Goal: Task Accomplishment & Management: Use online tool/utility

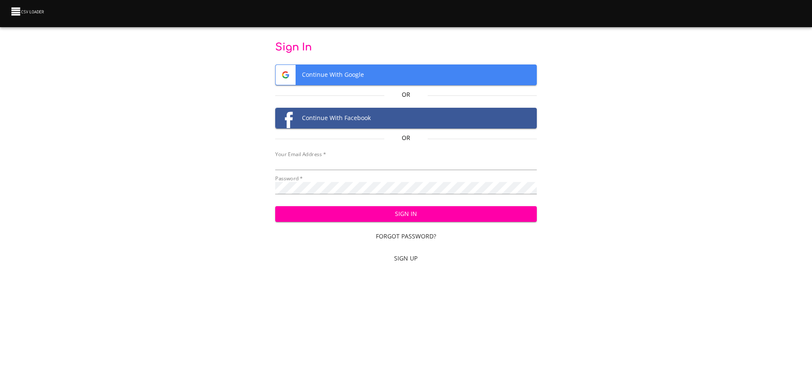
type input "mammothequipment10@gmail.com"
click at [431, 215] on span "Sign In" at bounding box center [406, 214] width 248 height 11
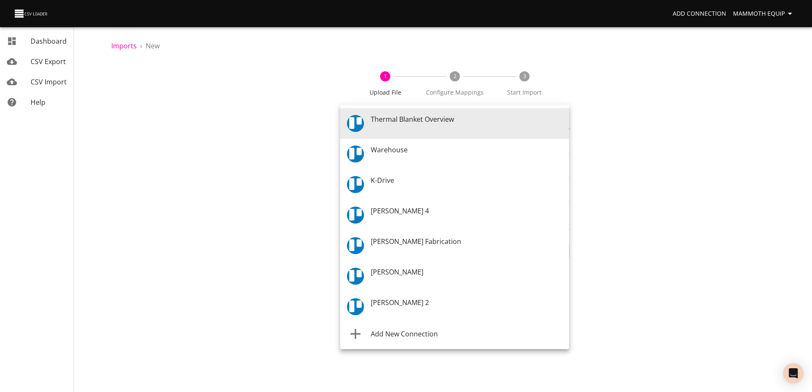
click at [565, 121] on body "Add Connection Mammoth Equip Dashboard CSV Export CSV Import Help Imports › New…" at bounding box center [406, 196] width 812 height 392
click at [448, 152] on div "Warehouse" at bounding box center [466, 154] width 191 height 19
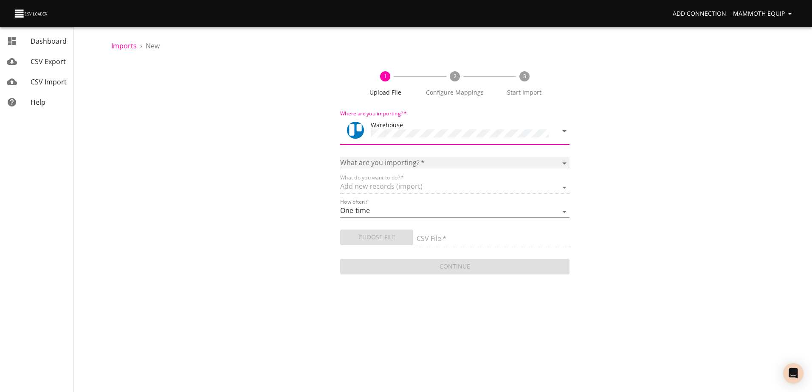
drag, startPoint x: 564, startPoint y: 162, endPoint x: 557, endPoint y: 168, distance: 8.8
click at [564, 162] on select "Boards Cards Checkitems Checklists" at bounding box center [454, 163] width 229 height 12
select select "cards"
click at [340, 157] on select "Boards Cards Checkitems Checklists" at bounding box center [454, 163] width 229 height 12
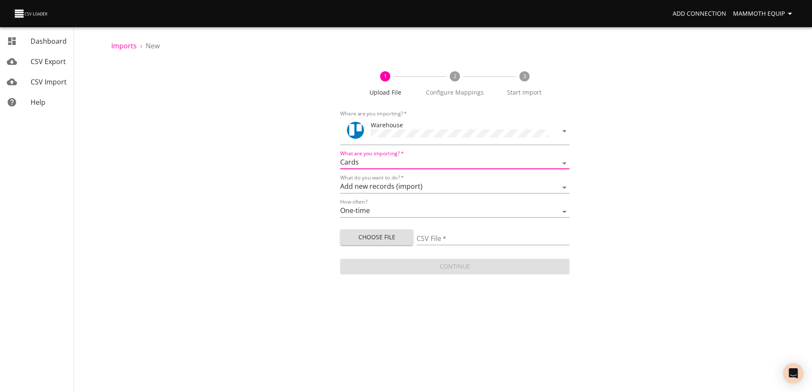
click at [396, 235] on span "Choose File" at bounding box center [376, 237] width 59 height 11
type input "Import1.xlsx"
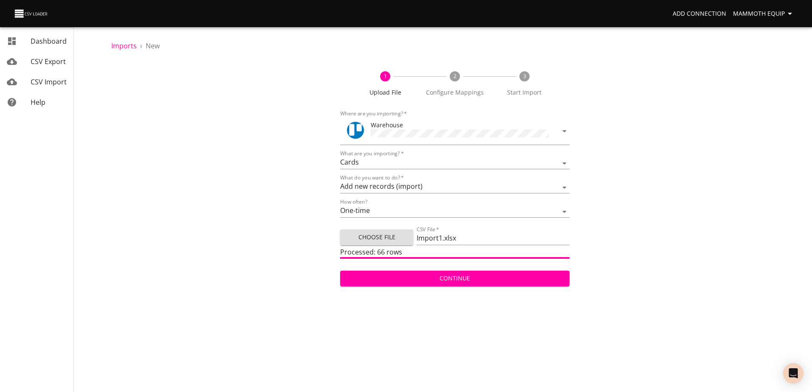
click at [462, 277] on span "Continue" at bounding box center [454, 278] width 215 height 11
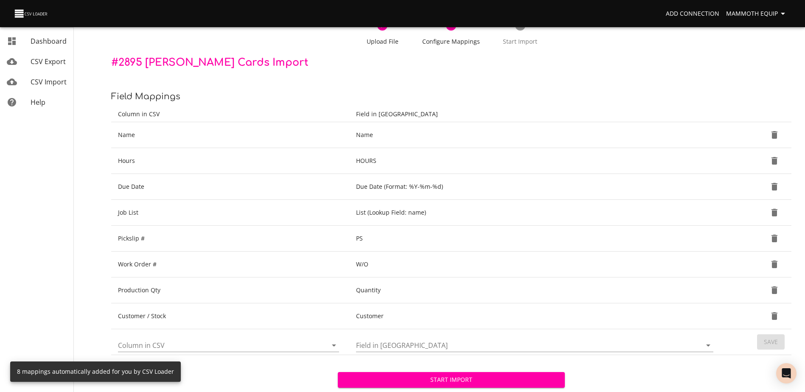
scroll to position [90, 0]
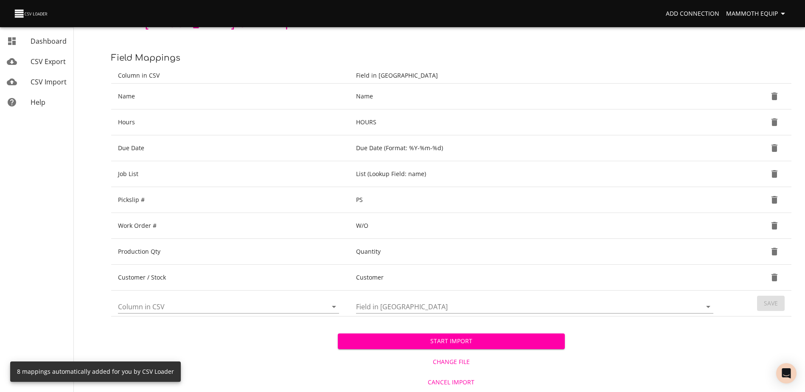
click at [401, 336] on button "Start Import" at bounding box center [451, 342] width 227 height 16
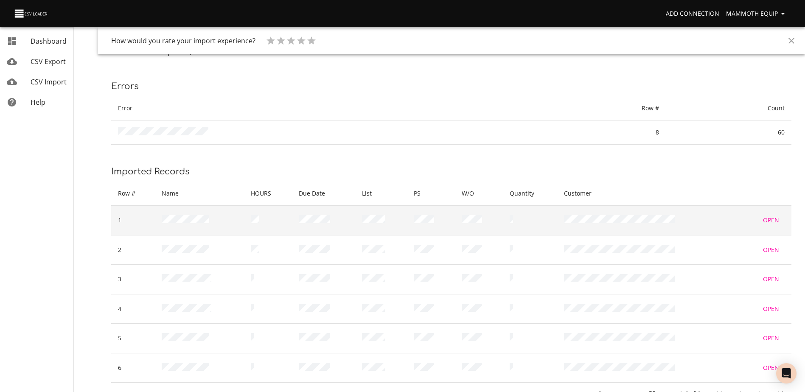
scroll to position [77, 0]
